Goal: Task Accomplishment & Management: Use online tool/utility

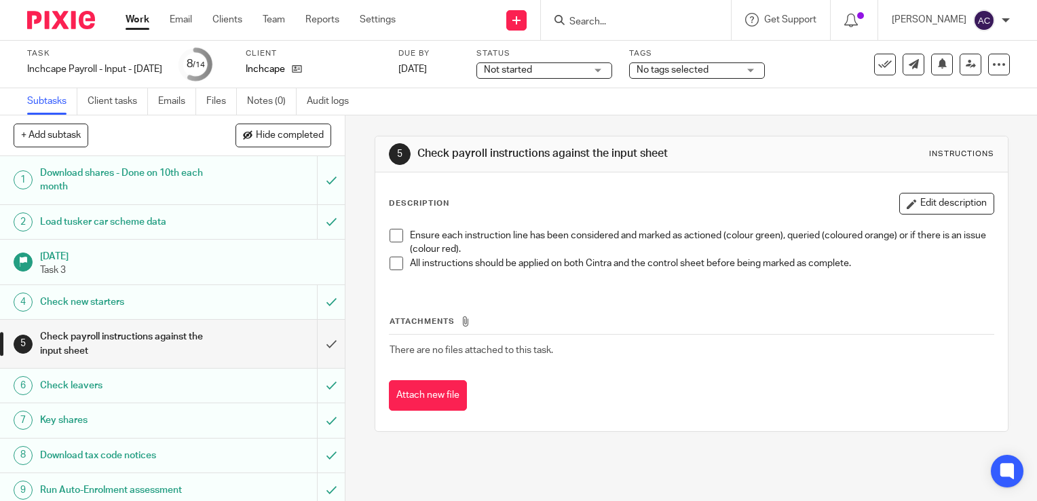
click at [396, 242] on li "Ensure each instruction line has been considered and marked as actioned (colour…" at bounding box center [691, 243] width 604 height 28
click at [395, 236] on span at bounding box center [396, 236] width 14 height 14
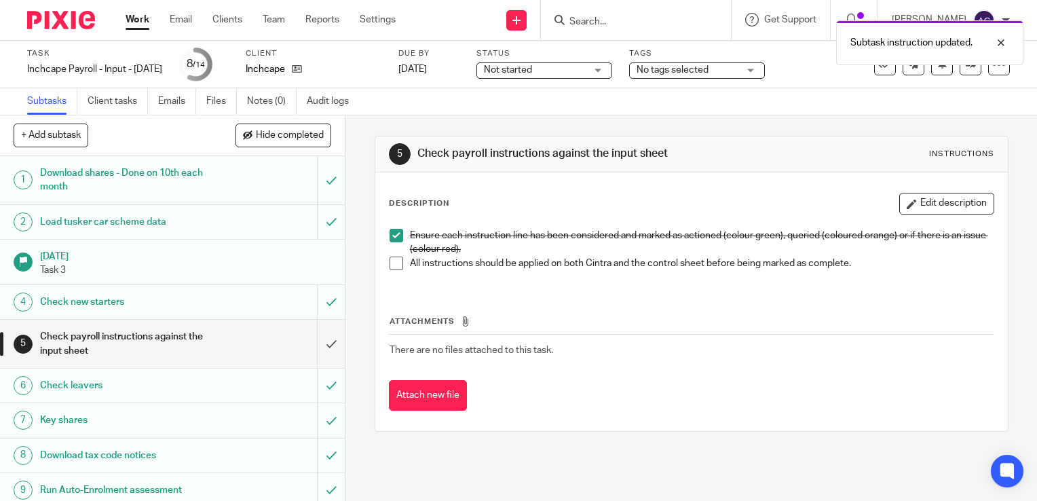
click at [396, 260] on span at bounding box center [396, 263] width 14 height 14
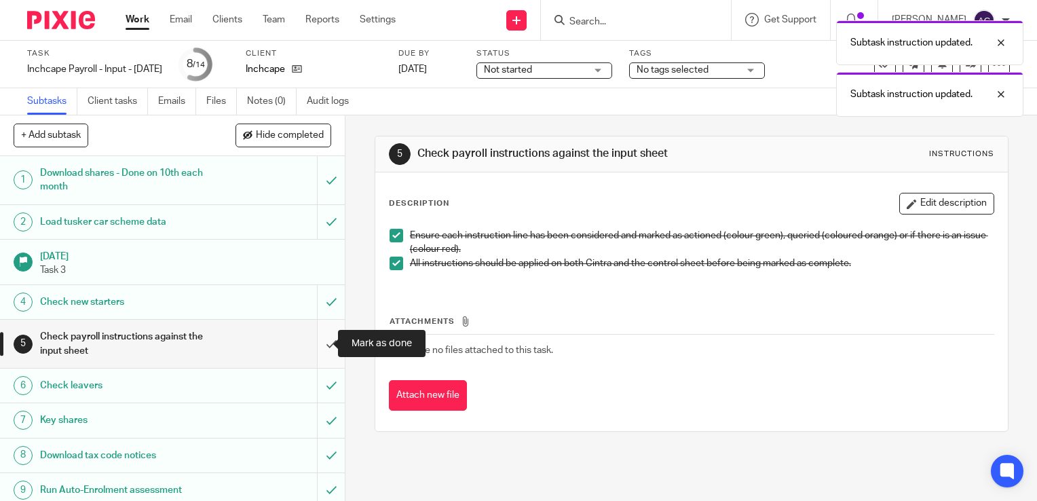
click at [323, 334] on input "submit" at bounding box center [172, 344] width 345 height 48
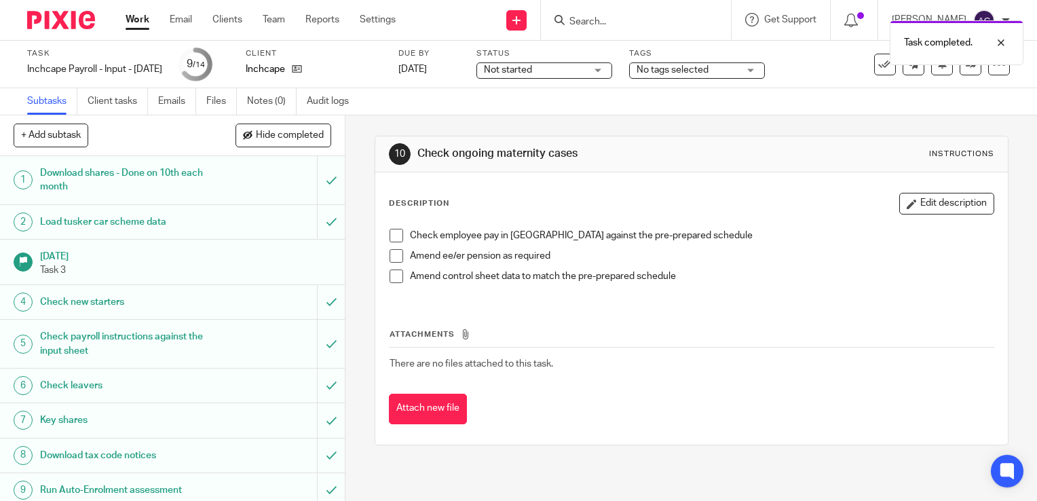
scroll to position [193, 0]
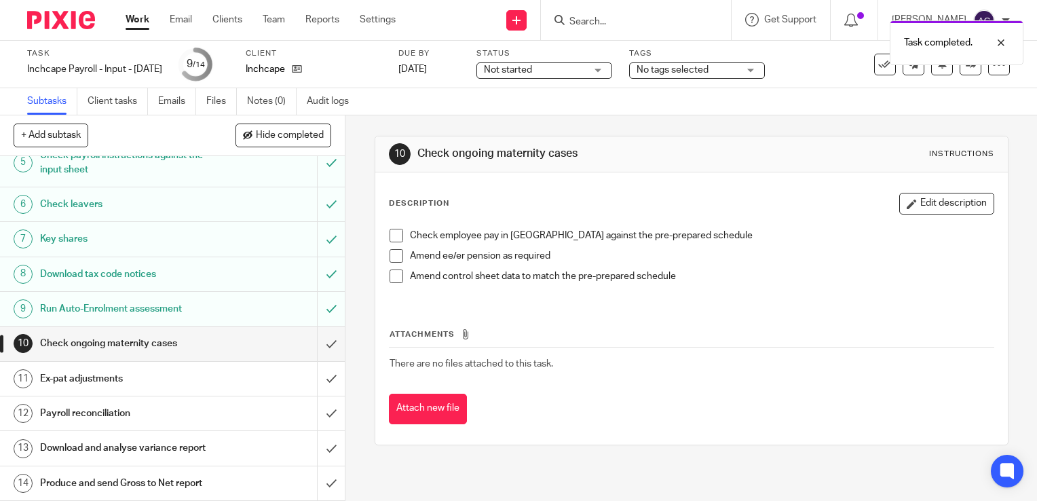
click at [391, 237] on span at bounding box center [396, 236] width 14 height 14
click at [394, 249] on span at bounding box center [396, 256] width 14 height 14
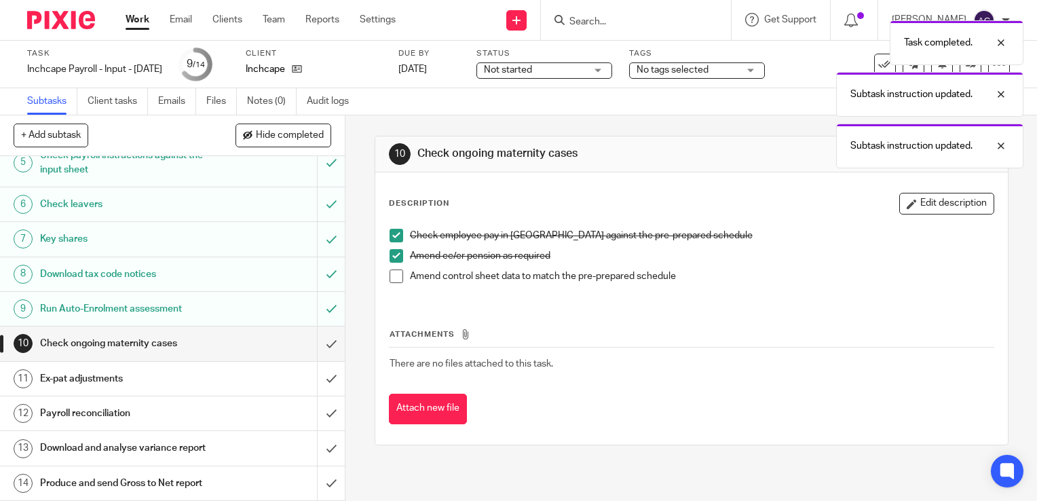
click at [394, 276] on span at bounding box center [396, 276] width 14 height 14
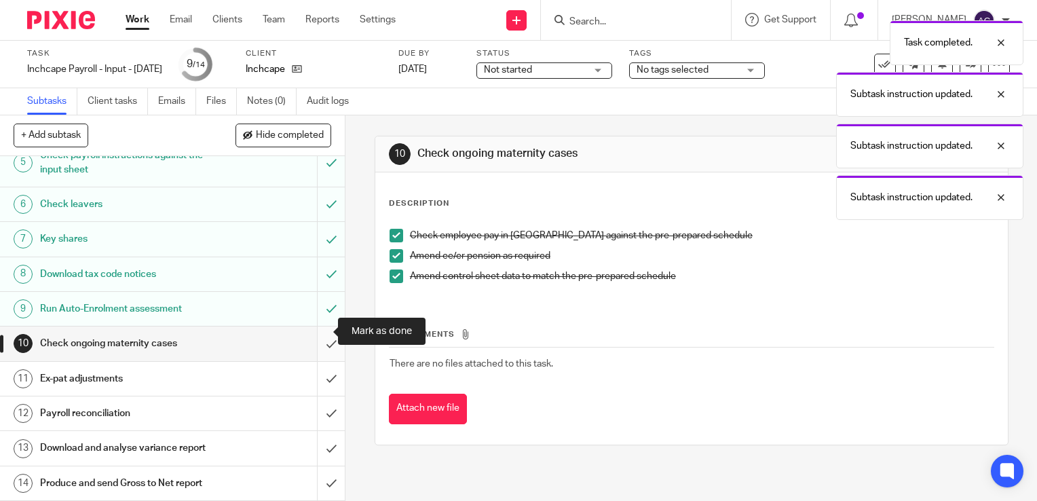
click at [323, 334] on input "submit" at bounding box center [172, 343] width 345 height 34
